Goal: Task Accomplishment & Management: Complete application form

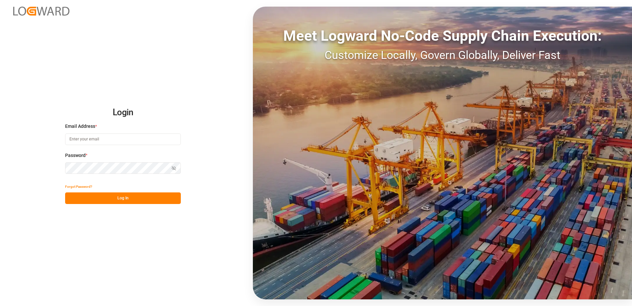
click at [85, 142] on input at bounding box center [123, 139] width 116 height 12
type input "[EMAIL_ADDRESS][DOMAIN_NAME]"
click at [130, 197] on button "Log In" at bounding box center [123, 198] width 116 height 12
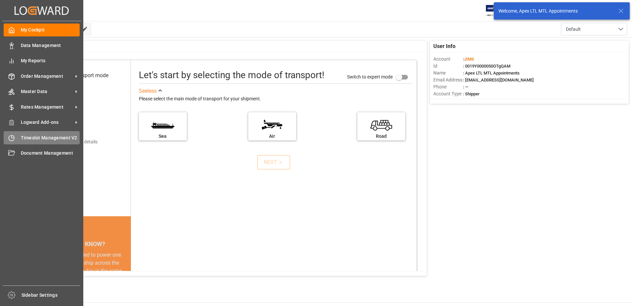
click at [65, 138] on span "Timeslot Management V2" at bounding box center [50, 137] width 59 height 7
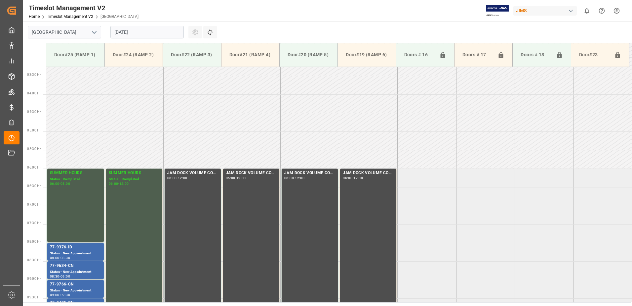
scroll to position [181, 0]
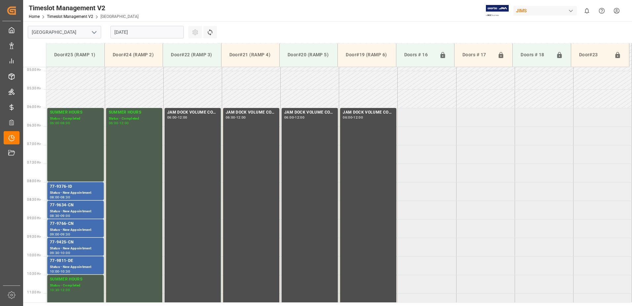
click at [168, 32] on input "[DATE]" at bounding box center [146, 32] width 73 height 13
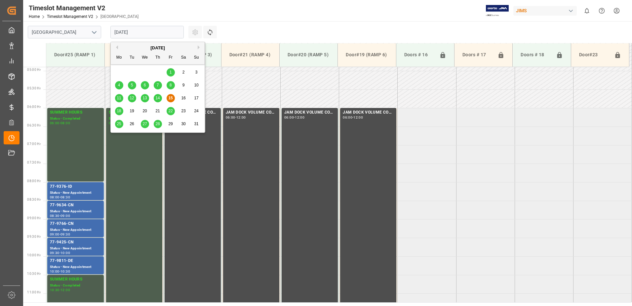
click at [120, 110] on span "18" at bounding box center [119, 110] width 4 height 5
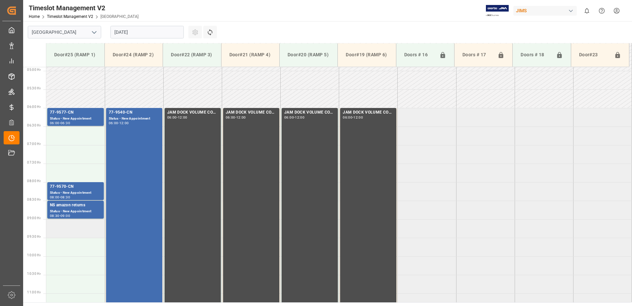
click at [65, 233] on td at bounding box center [75, 228] width 59 height 19
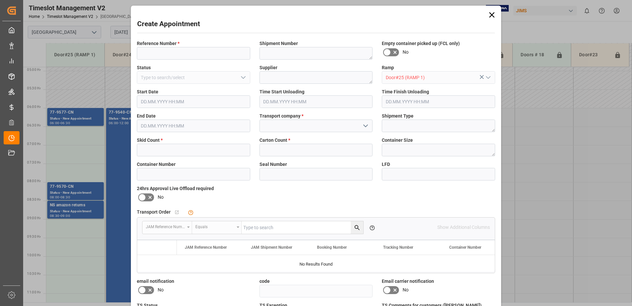
type input "[DATE] 09:00"
type input "[DATE] 09:30"
click at [154, 51] on input at bounding box center [193, 53] width 113 height 13
type input "[PERSON_NAME]"
click at [159, 151] on input "text" at bounding box center [193, 150] width 113 height 13
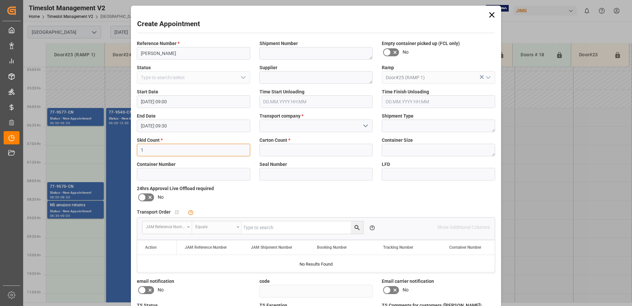
type input "1"
click at [275, 126] on input at bounding box center [316, 125] width 113 height 13
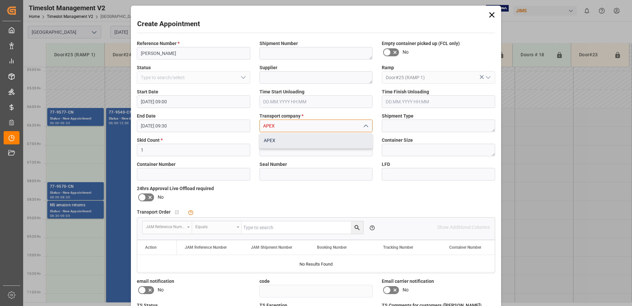
click at [270, 141] on div "APEX" at bounding box center [316, 140] width 113 height 15
type input "APEX"
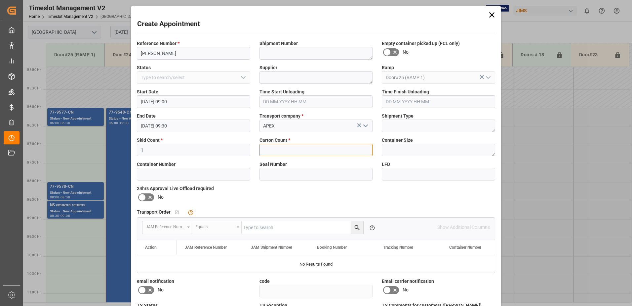
click at [280, 150] on input "text" at bounding box center [316, 150] width 113 height 13
type input "1"
click at [293, 77] on textarea at bounding box center [316, 77] width 113 height 13
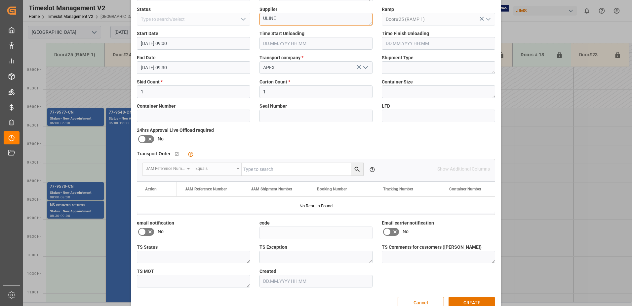
scroll to position [66, 0]
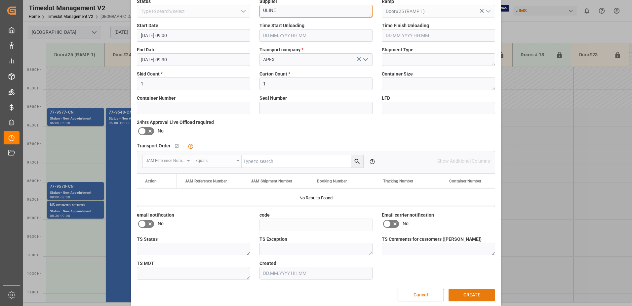
type textarea "ULINE"
click at [478, 294] on button "CREATE" at bounding box center [472, 294] width 46 height 13
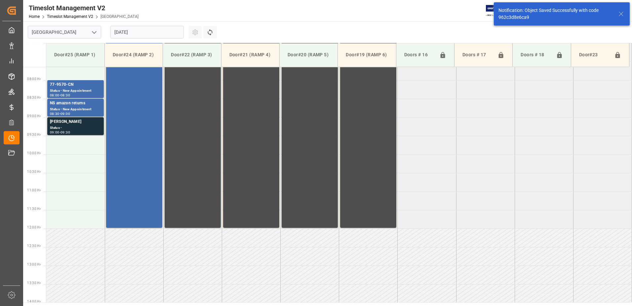
scroll to position [292, 0]
